Goal: Contribute content: Contribute content

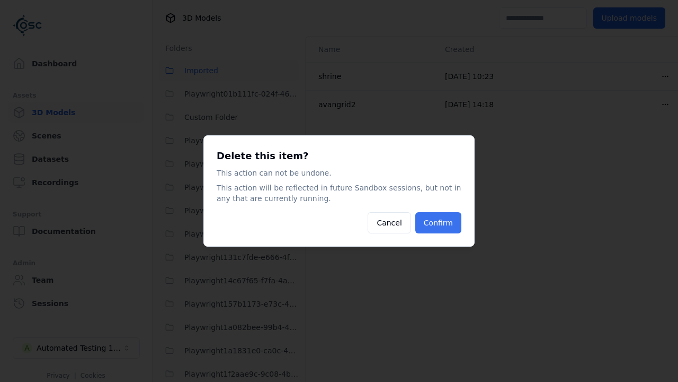
click at [439, 223] on button "Confirm" at bounding box center [438, 222] width 46 height 21
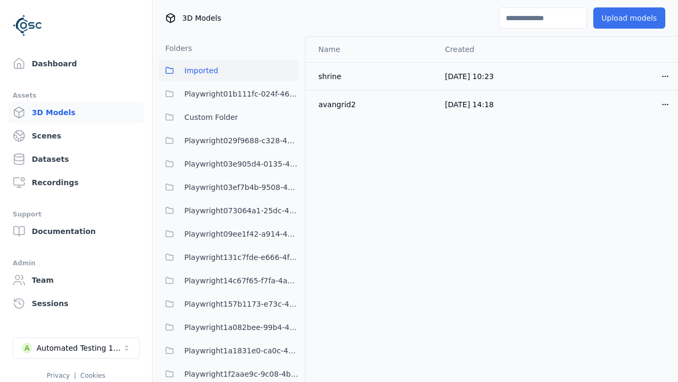
click at [622, 18] on button "Upload models" at bounding box center [629, 17] width 72 height 21
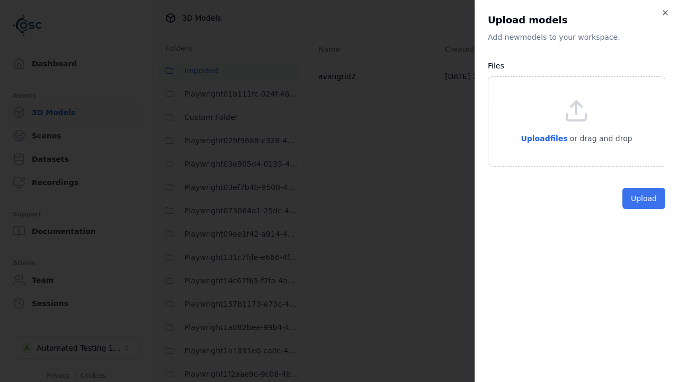
click at [645, 209] on button "Upload" at bounding box center [644, 198] width 43 height 21
